Goal: Information Seeking & Learning: Learn about a topic

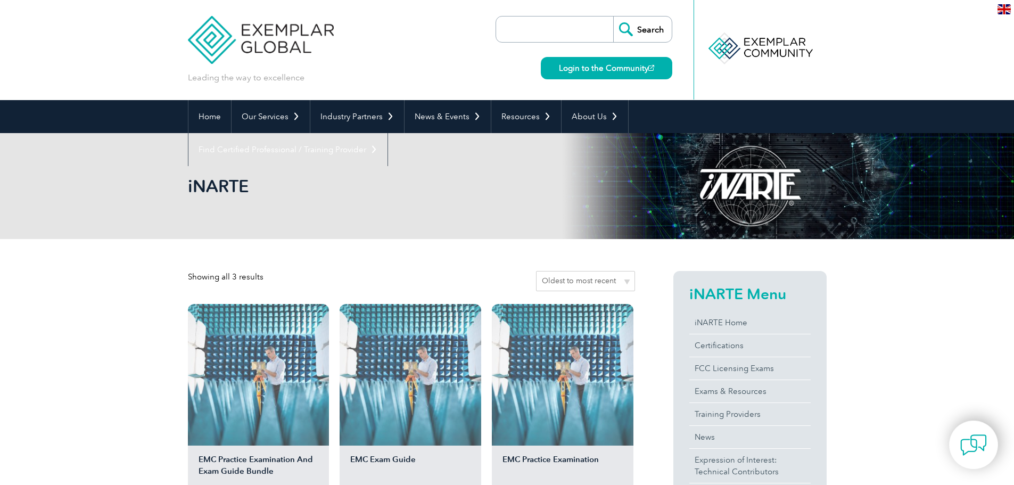
click at [619, 68] on link "Login to the Community" at bounding box center [606, 68] width 131 height 22
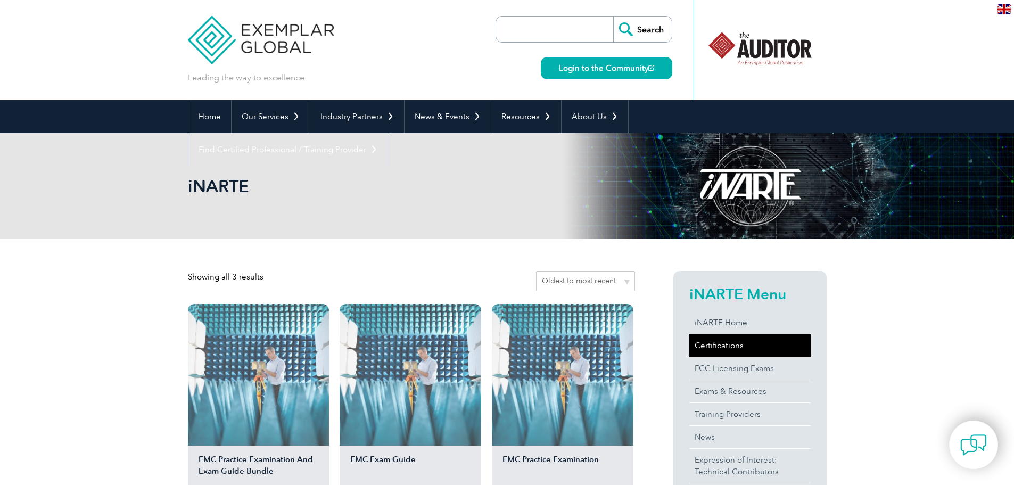
click at [728, 341] on link "Certifications" at bounding box center [749, 345] width 121 height 22
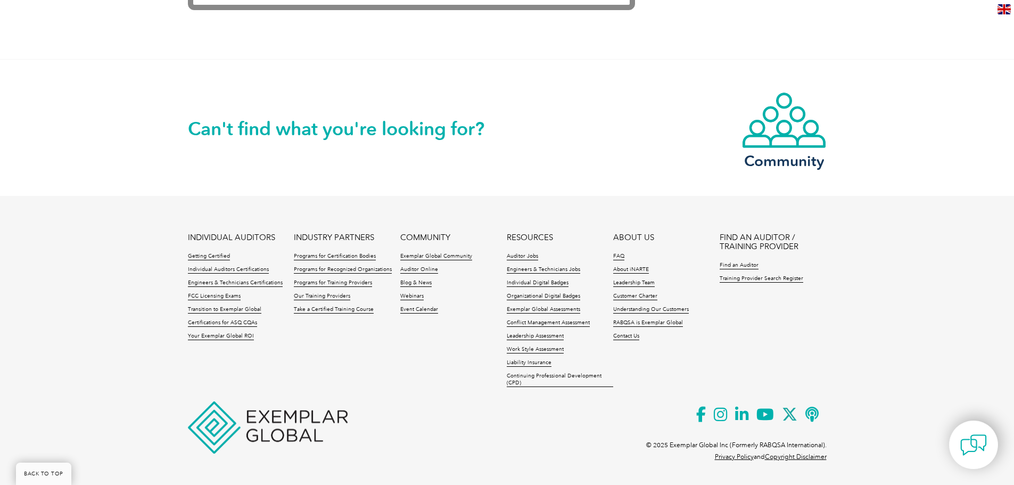
scroll to position [2260, 0]
click at [737, 263] on link "Find an Auditor" at bounding box center [739, 264] width 39 height 7
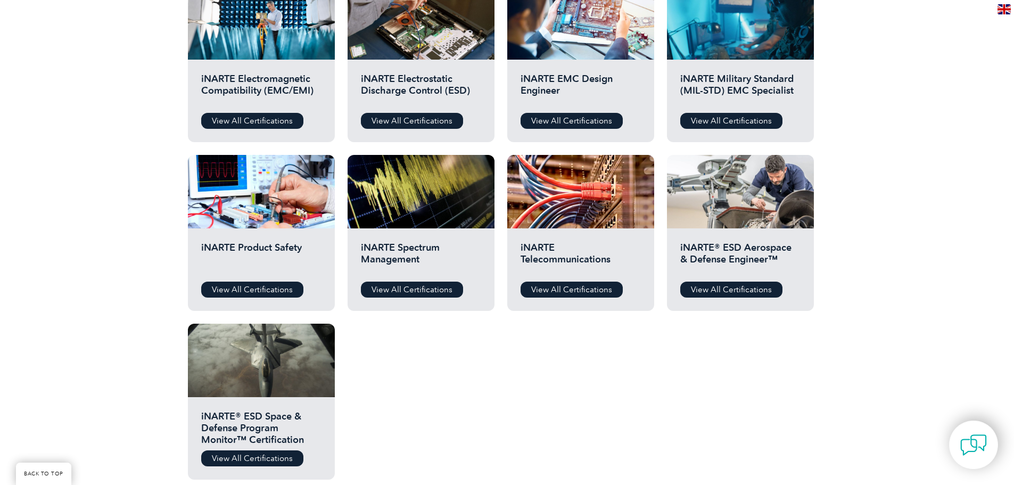
scroll to position [426, 0]
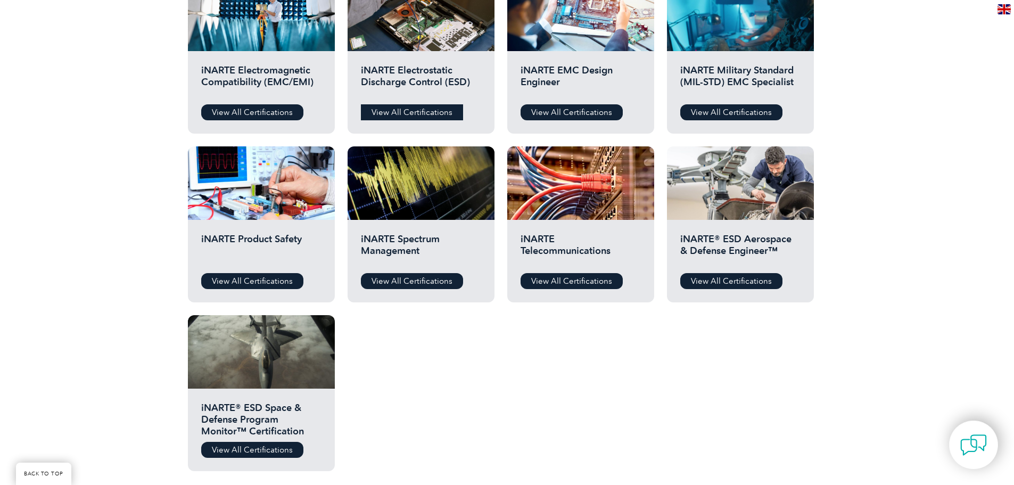
click at [398, 108] on link "View All Certifications" at bounding box center [412, 112] width 102 height 16
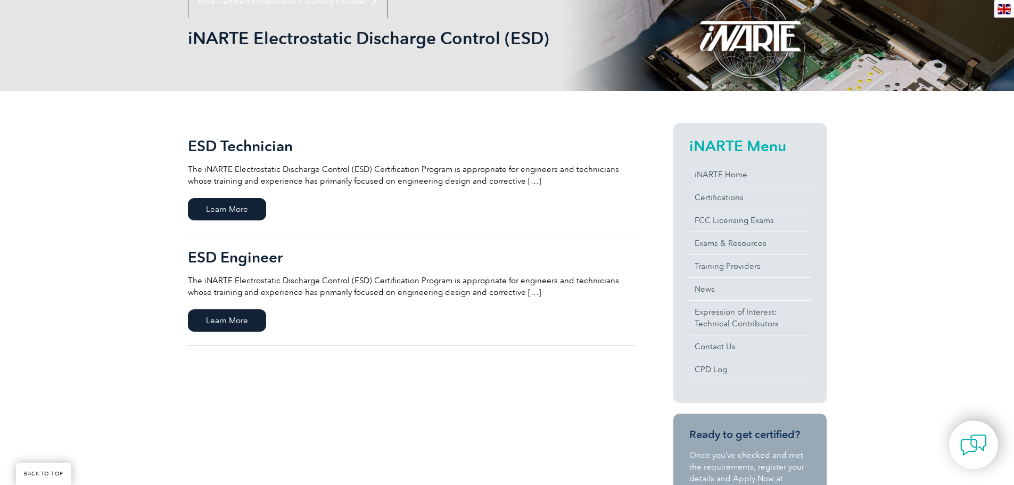
scroll to position [160, 0]
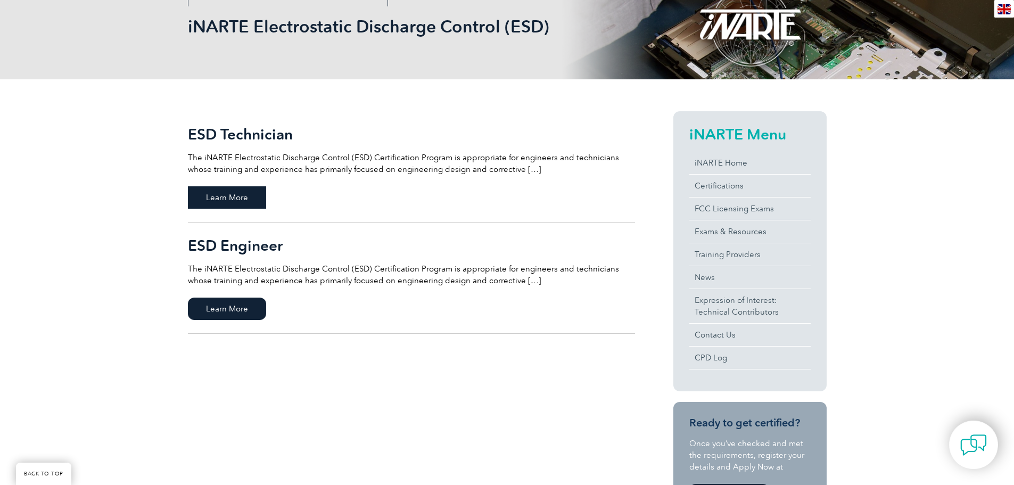
click at [217, 200] on span "Learn More" at bounding box center [227, 197] width 78 height 22
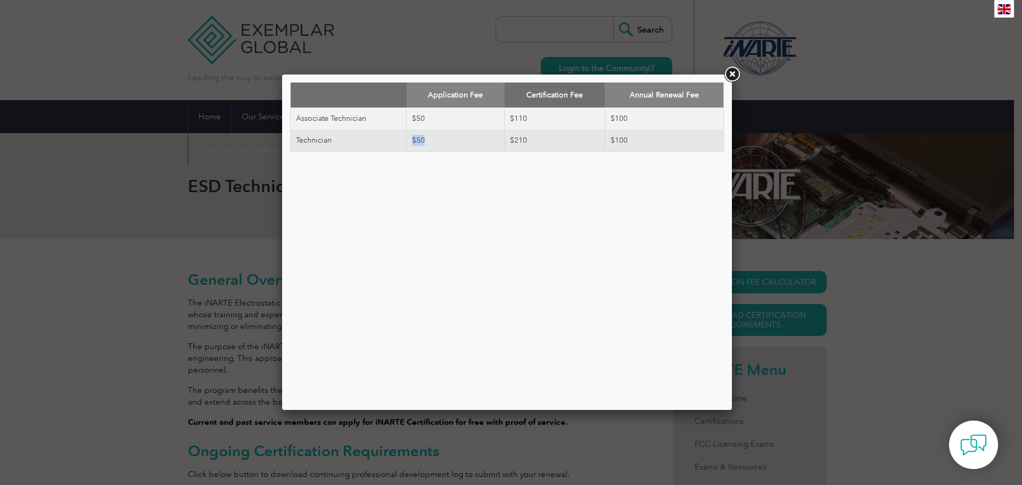
drag, startPoint x: 415, startPoint y: 141, endPoint x: 433, endPoint y: 139, distance: 18.7
click at [433, 139] on td "$50" at bounding box center [456, 140] width 98 height 22
drag, startPoint x: 511, startPoint y: 142, endPoint x: 533, endPoint y: 139, distance: 22.5
click at [533, 139] on td "$210" at bounding box center [555, 140] width 100 height 22
drag, startPoint x: 610, startPoint y: 142, endPoint x: 624, endPoint y: 137, distance: 14.1
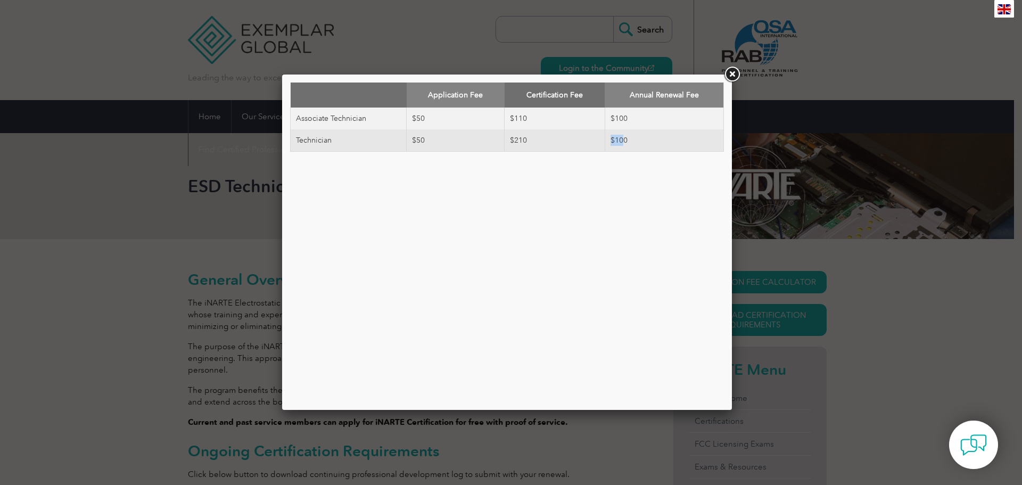
click at [624, 137] on td "$100" at bounding box center [664, 140] width 119 height 22
drag, startPoint x: 513, startPoint y: 139, endPoint x: 530, endPoint y: 137, distance: 17.6
click at [530, 137] on td "$210" at bounding box center [555, 140] width 100 height 22
drag, startPoint x: 422, startPoint y: 138, endPoint x: 399, endPoint y: 134, distance: 23.2
click at [399, 134] on tr "Technician $50 $210 $100" at bounding box center [507, 140] width 433 height 22
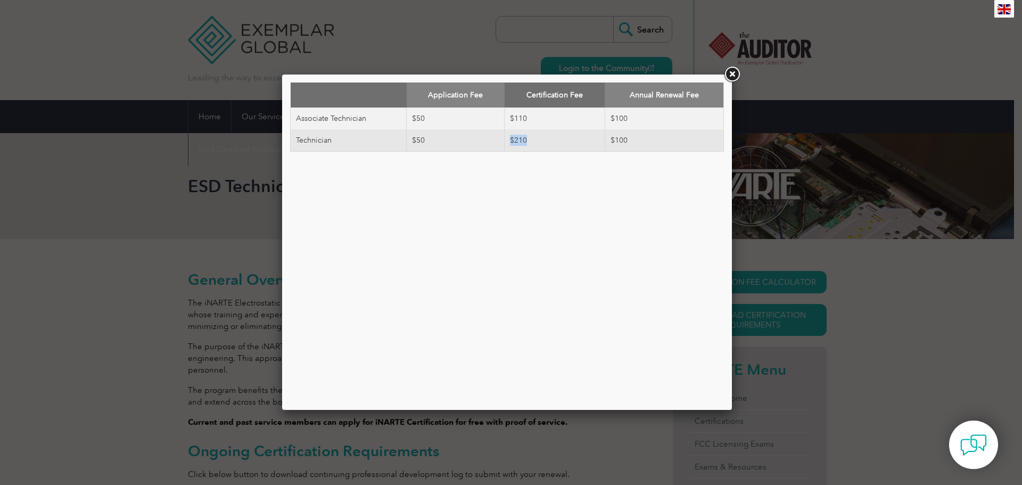
drag, startPoint x: 526, startPoint y: 137, endPoint x: 496, endPoint y: 137, distance: 30.3
click at [496, 137] on tr "Technician $50 $210 $100" at bounding box center [507, 140] width 433 height 22
drag, startPoint x: 629, startPoint y: 143, endPoint x: 609, endPoint y: 141, distance: 19.8
click at [609, 141] on td "$100" at bounding box center [664, 140] width 119 height 22
click at [730, 75] on link at bounding box center [731, 74] width 19 height 19
